Goal: Information Seeking & Learning: Learn about a topic

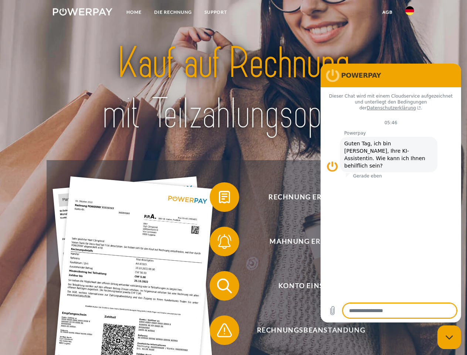
click at [82, 13] on img at bounding box center [83, 11] width 60 height 7
click at [410, 13] on img at bounding box center [409, 10] width 9 height 9
click at [387, 12] on link "agb" at bounding box center [387, 12] width 23 height 13
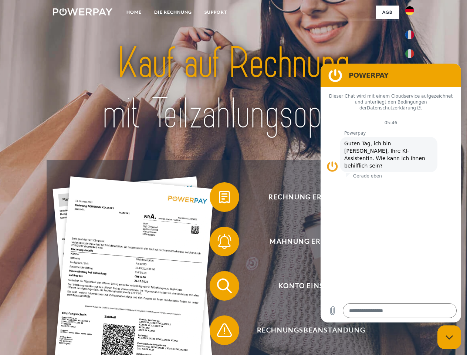
click at [219, 199] on span at bounding box center [213, 197] width 37 height 37
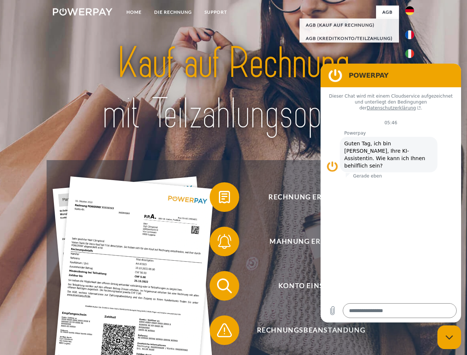
click at [219, 243] on div "Rechnung erhalten? Mahnung erhalten? Konto einsehen" at bounding box center [233, 308] width 373 height 296
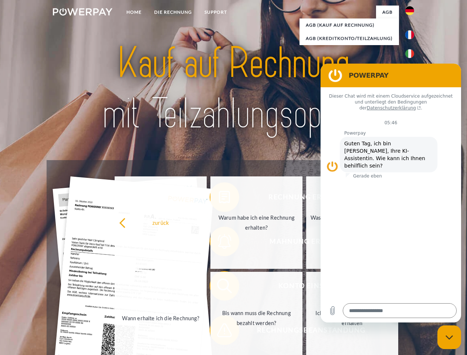
click at [219, 287] on link "Bis wann muss die Rechnung bezahlt werden?" at bounding box center [256, 318] width 92 height 92
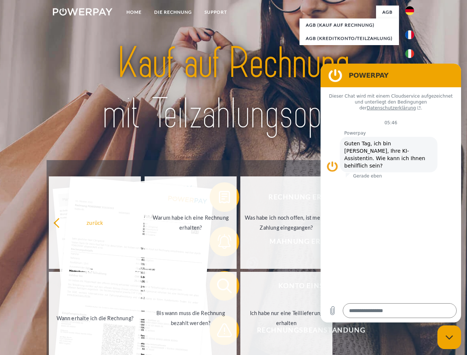
click at [219, 332] on span at bounding box center [213, 330] width 37 height 37
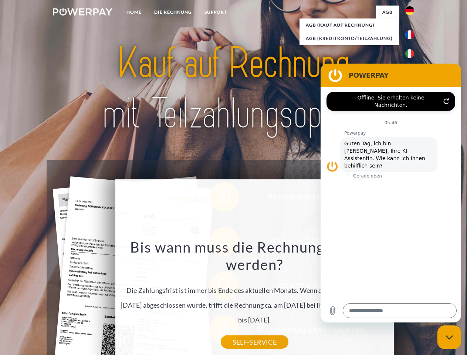
click at [449, 337] on icon "Messaging-Fenster schließen" at bounding box center [449, 337] width 8 height 5
type textarea "*"
